Goal: Check status

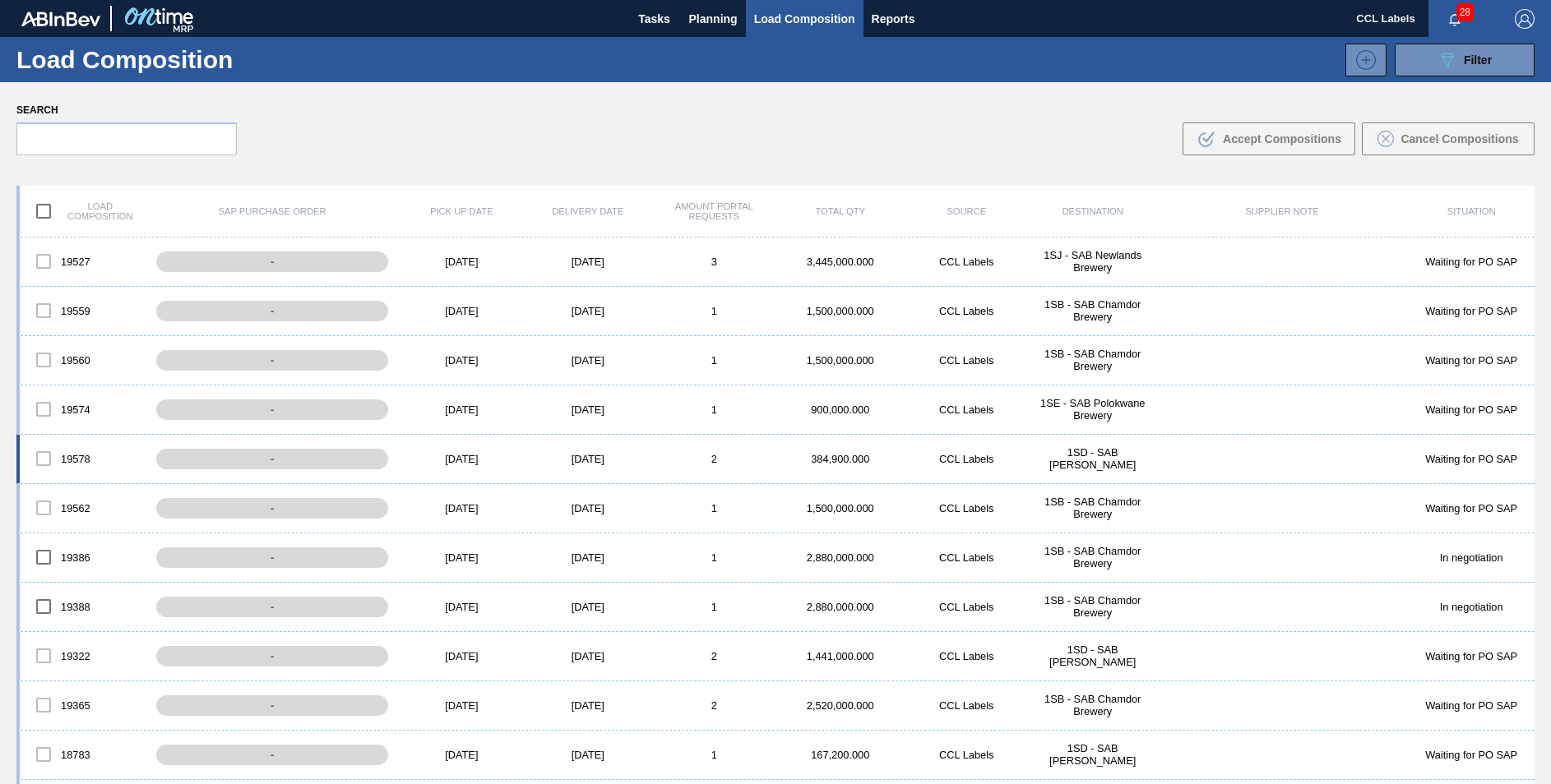
click at [1096, 461] on div "1SD - SAB [PERSON_NAME]" at bounding box center [1093, 459] width 126 height 25
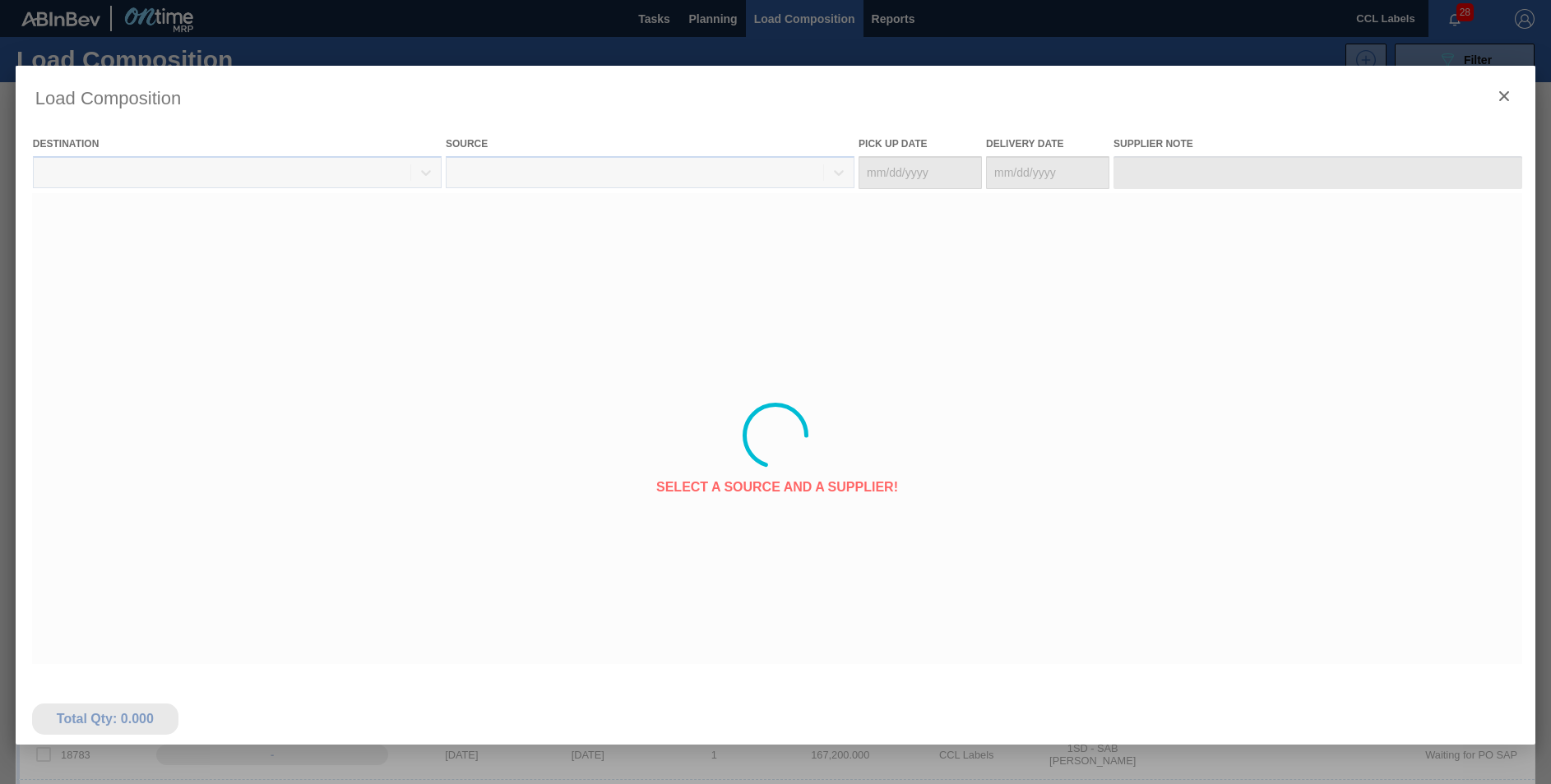
type Date "[DATE]"
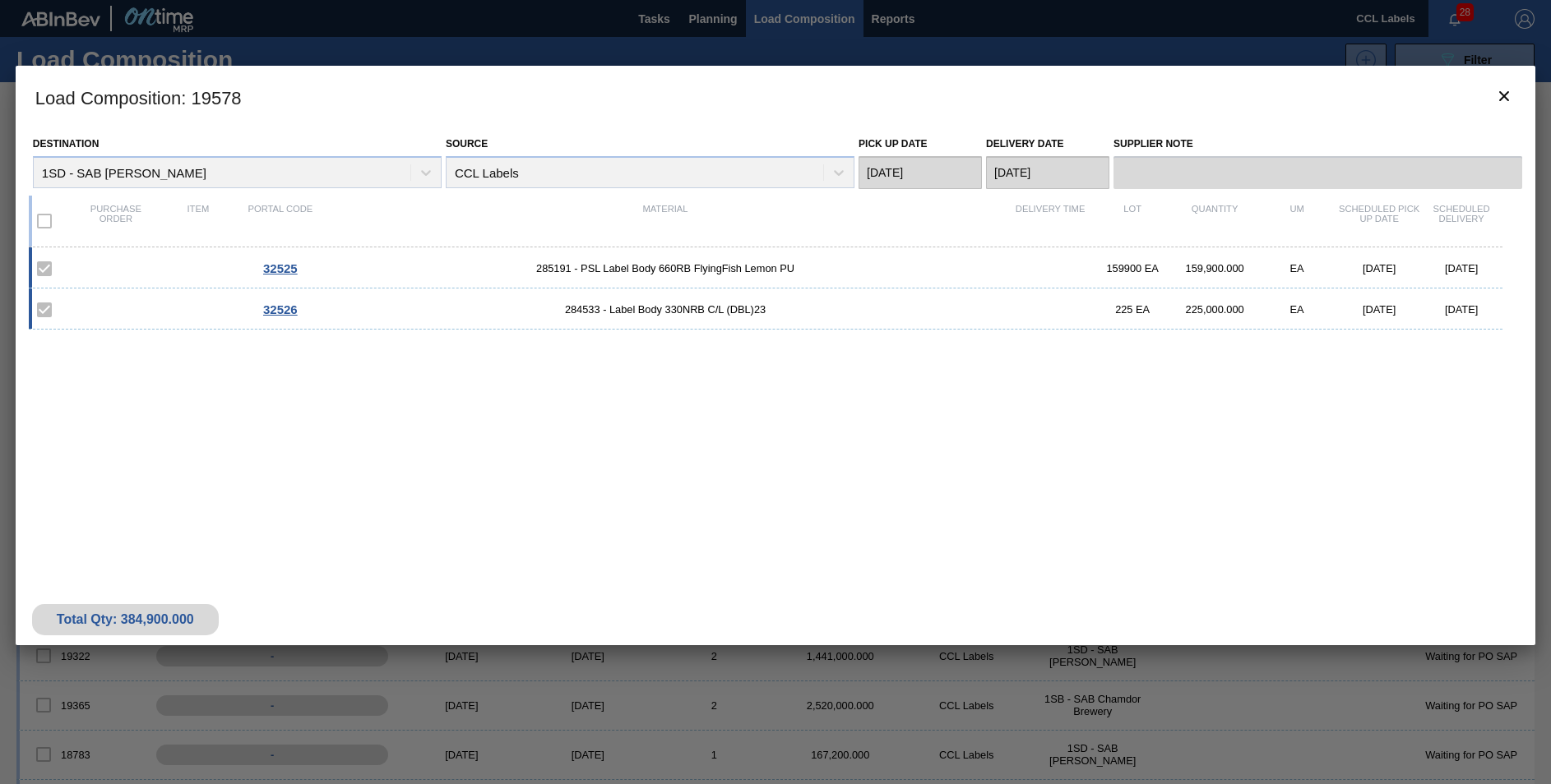
click at [624, 241] on div "Purchase order Item Portal code Material Delivery Time Lot Quantity UM Schedule…" at bounding box center [766, 221] width 1474 height 52
click at [627, 257] on div "32525 285191 - PSL Label Body 660RB FlyingFish Lemon PU 159900 EA 159,900.000 E…" at bounding box center [766, 267] width 1474 height 41
click at [688, 274] on span "285191 - PSL Label Body 660RB FlyingFish Lemon PU" at bounding box center [665, 268] width 688 height 12
click at [688, 265] on span "285191 - PSL Label Body 660RB FlyingFish Lemon PU" at bounding box center [665, 268] width 688 height 12
click at [1502, 88] on icon "botão de ícone" at bounding box center [1504, 96] width 20 height 20
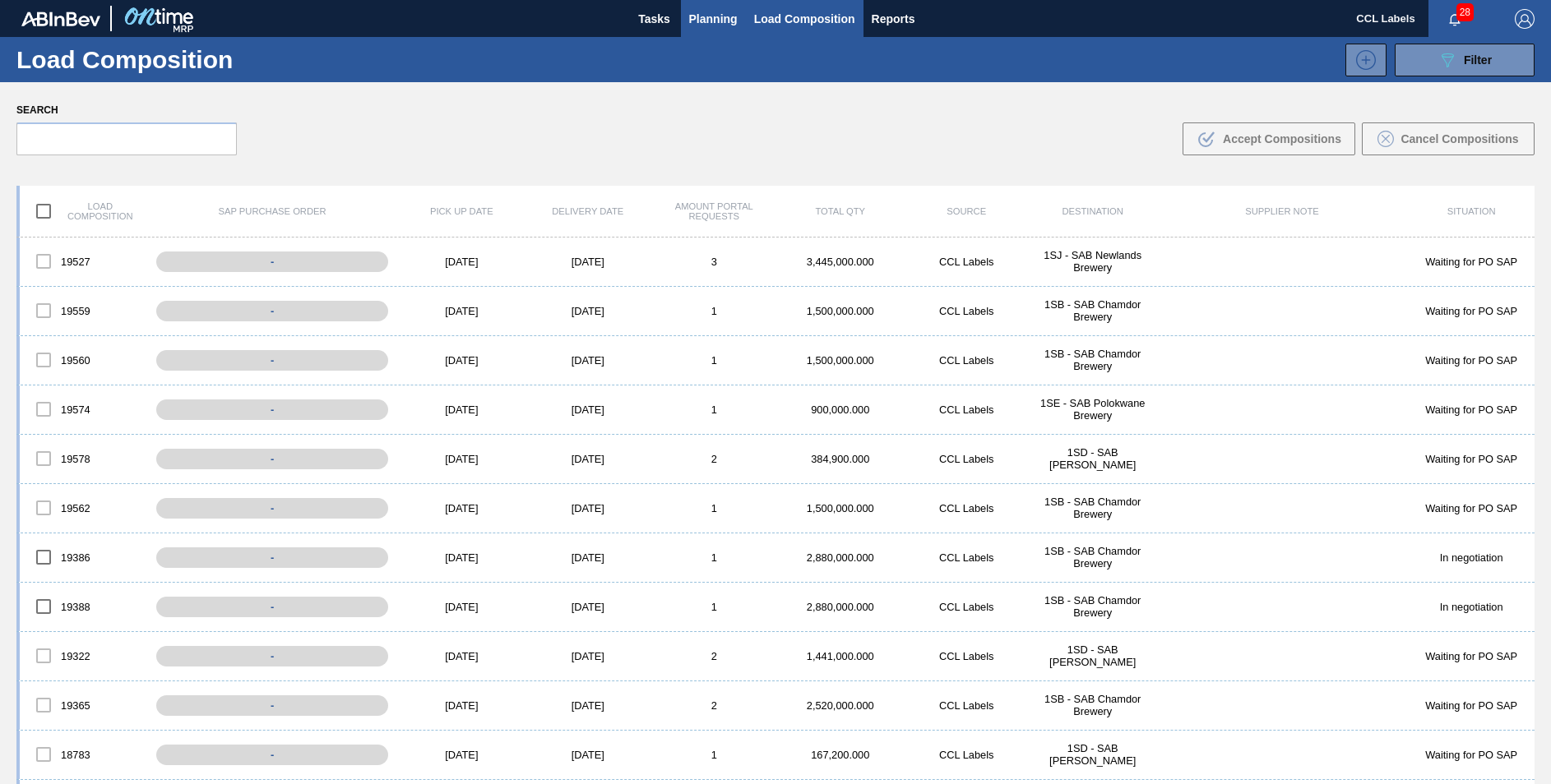
click at [696, 18] on span "Planning" at bounding box center [712, 18] width 48 height 20
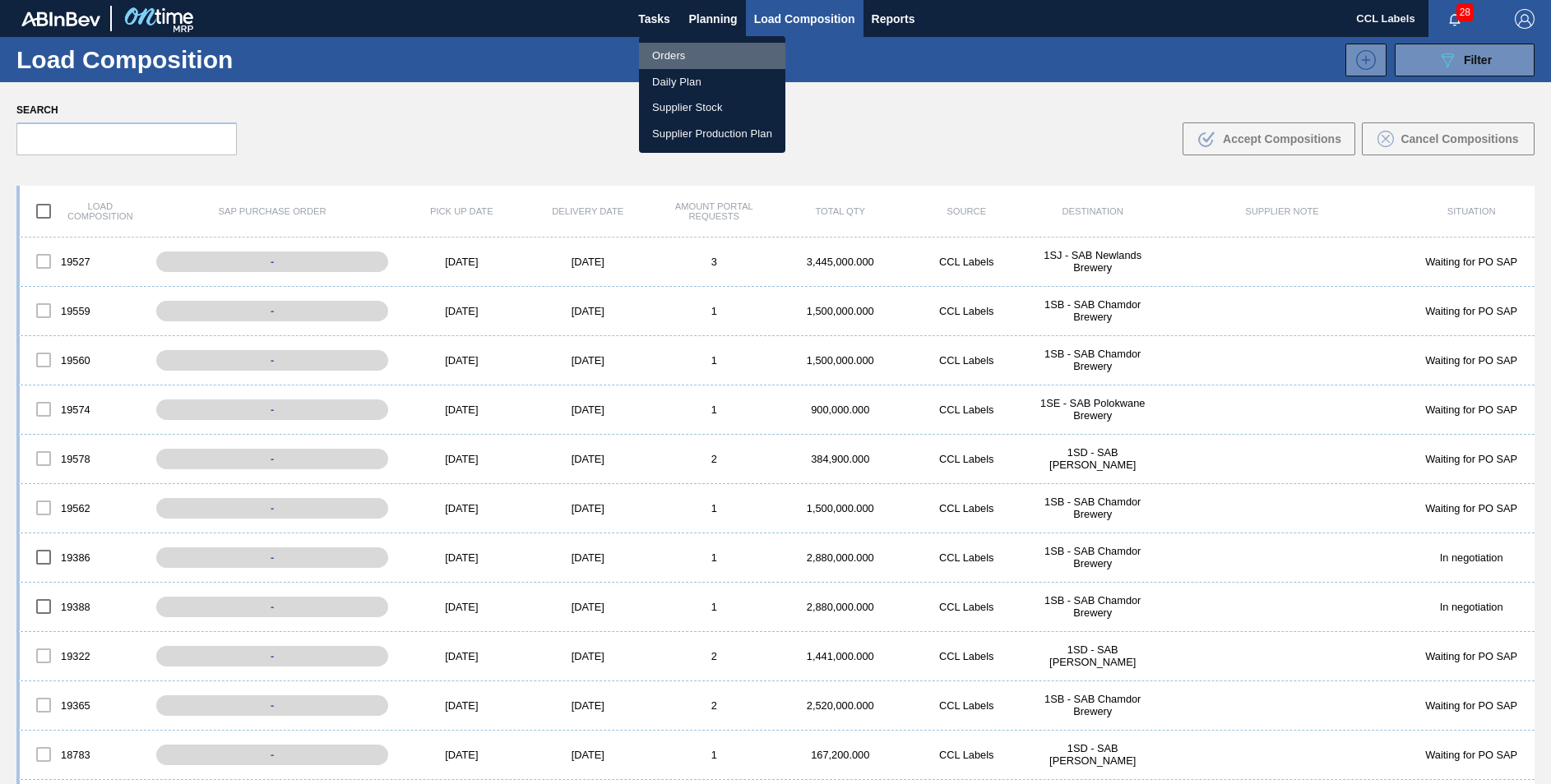
click at [669, 59] on li "Orders" at bounding box center [712, 56] width 146 height 26
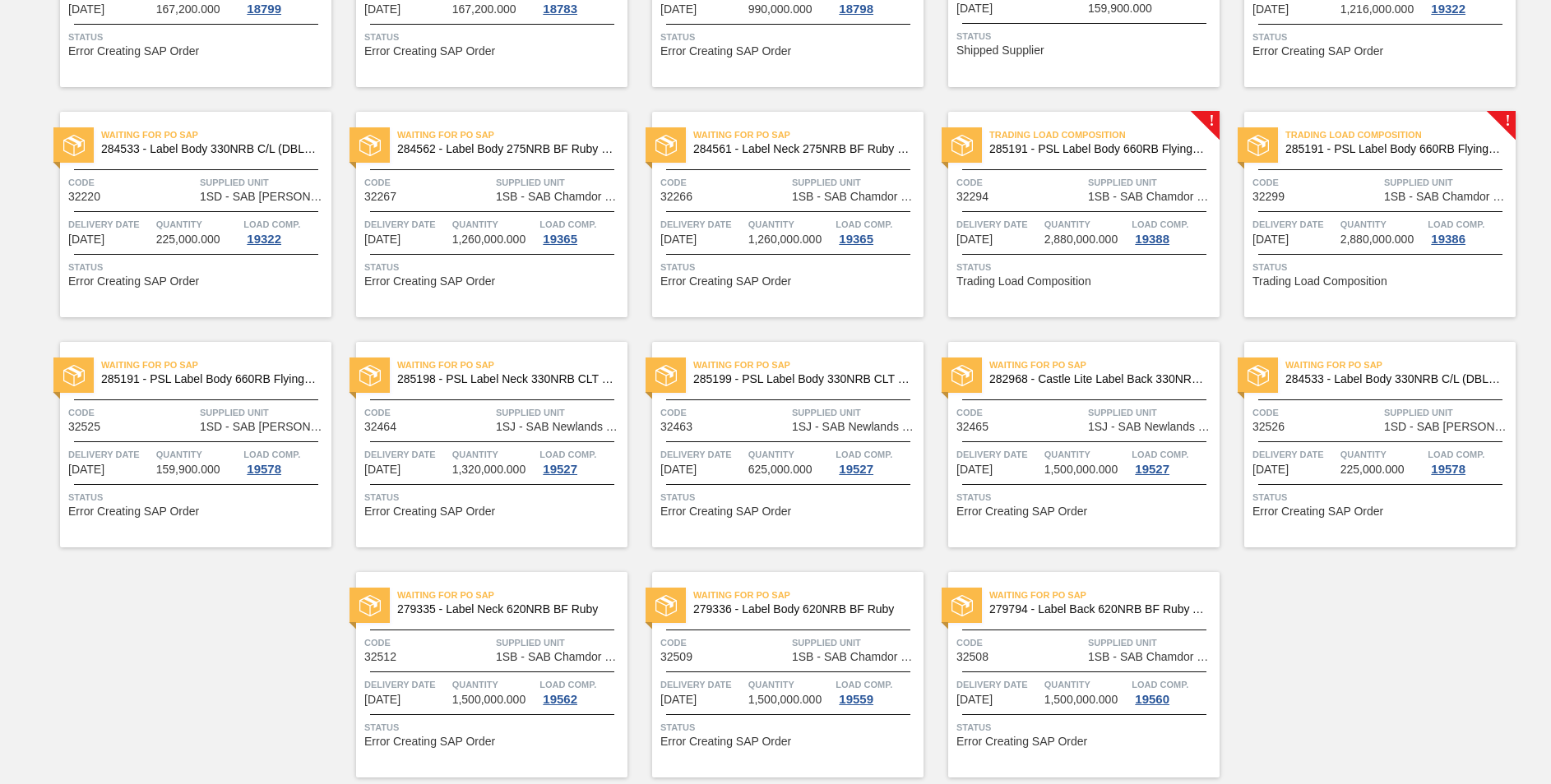
scroll to position [1014, 0]
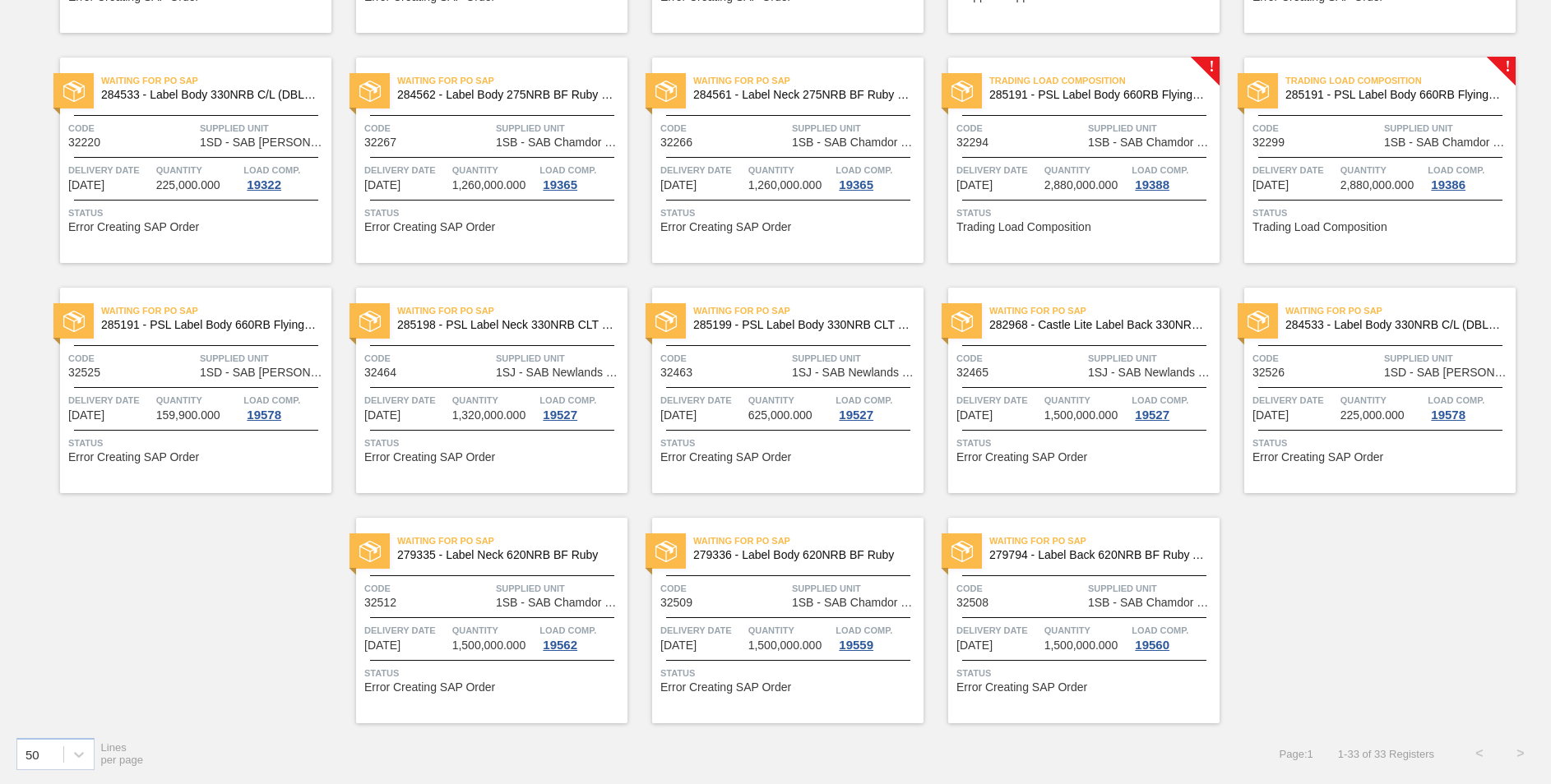
click at [1396, 323] on span "284533 - Label Body 330NRB C/L (DBL)23" at bounding box center [1394, 325] width 217 height 12
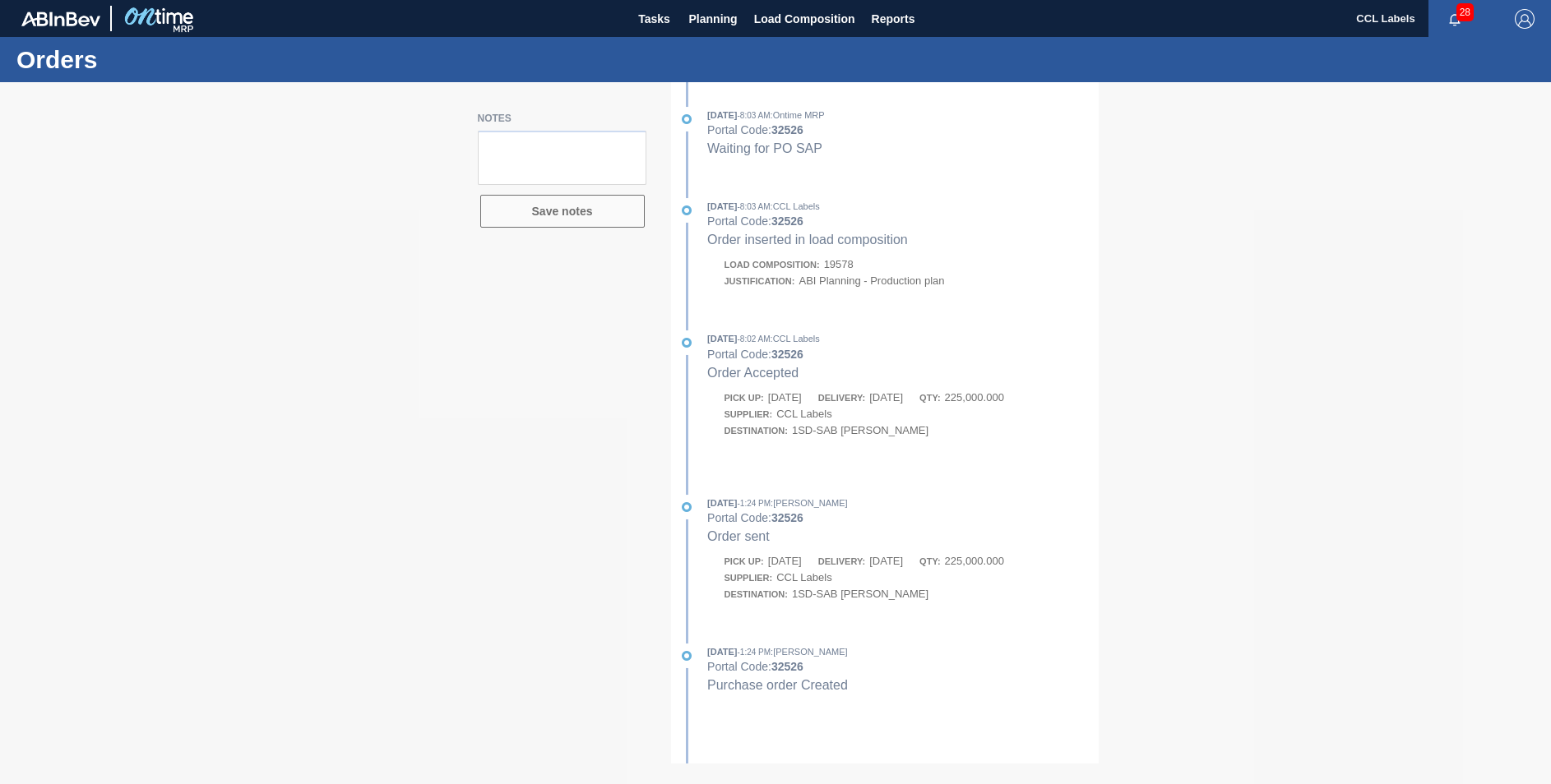
click at [817, 285] on div at bounding box center [776, 433] width 1551 height 702
